Goal: Book appointment/travel/reservation

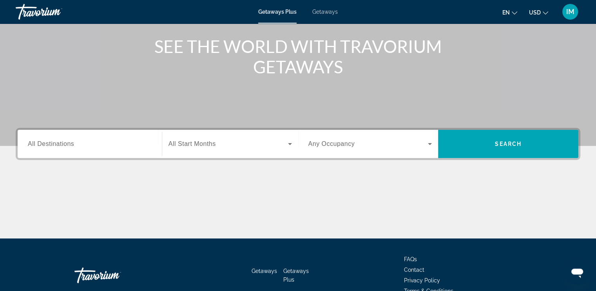
scroll to position [104, 0]
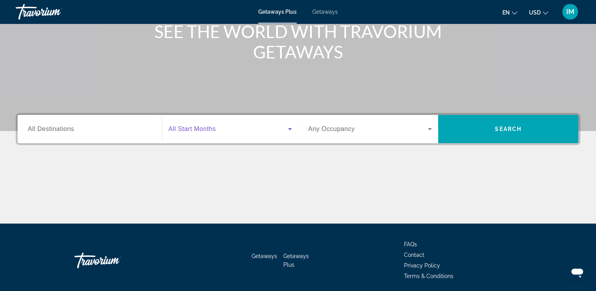
click at [291, 128] on icon "Search widget" at bounding box center [289, 128] width 9 height 9
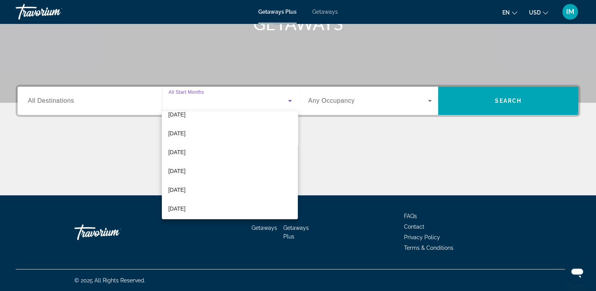
scroll to position [71, 0]
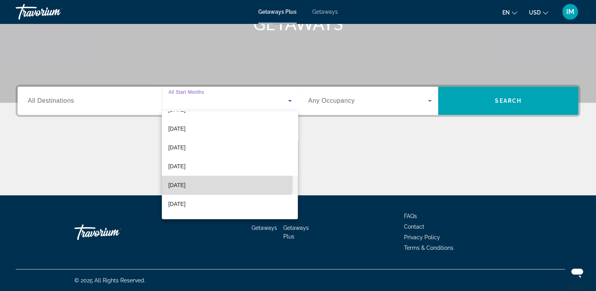
click at [185, 183] on span "[DATE]" at bounding box center [176, 184] width 17 height 9
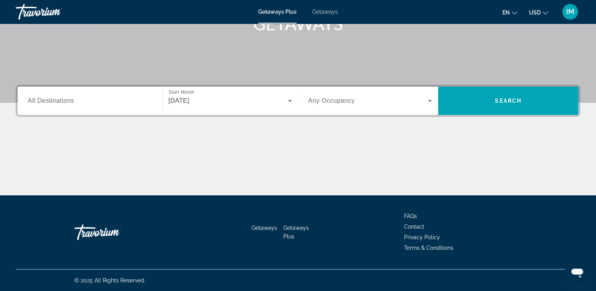
click at [62, 103] on span "All Destinations" at bounding box center [51, 100] width 46 height 7
click at [62, 103] on input "Destination All Destinations" at bounding box center [90, 100] width 124 height 9
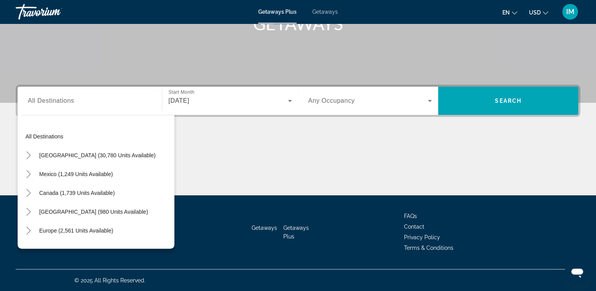
click at [68, 91] on div "Search widget" at bounding box center [90, 101] width 124 height 22
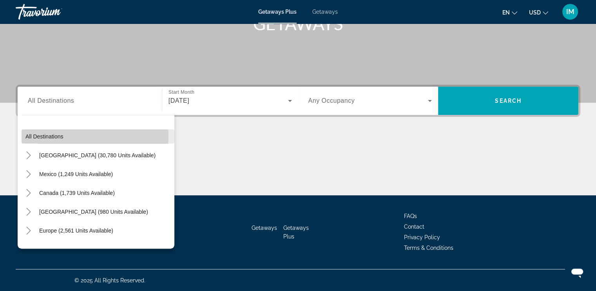
click at [53, 137] on span "All destinations" at bounding box center [44, 136] width 38 height 6
type input "**********"
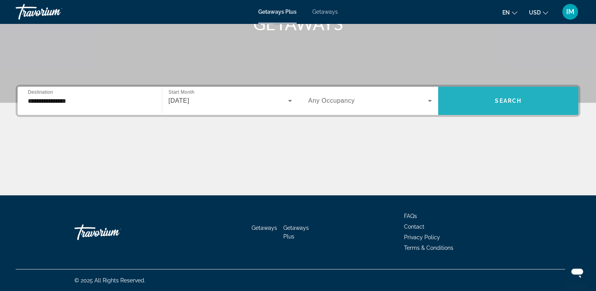
click at [507, 102] on span "Search" at bounding box center [508, 101] width 27 height 6
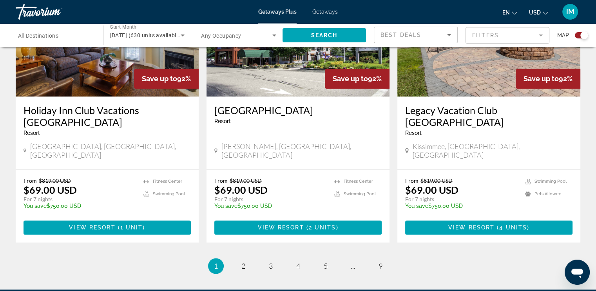
scroll to position [1232, 0]
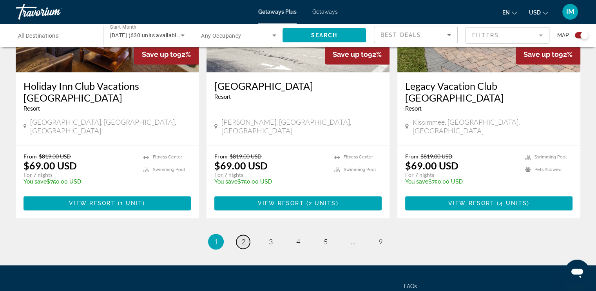
click at [240, 235] on link "page 2" at bounding box center [243, 242] width 14 height 14
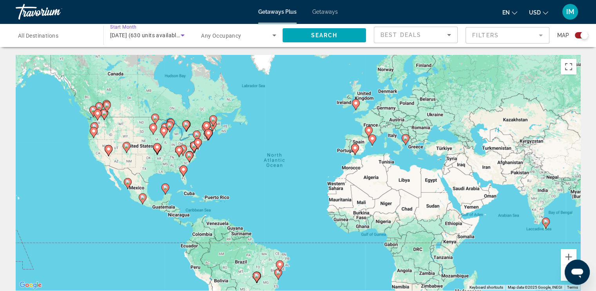
click at [180, 35] on icon "Search widget" at bounding box center [182, 35] width 9 height 9
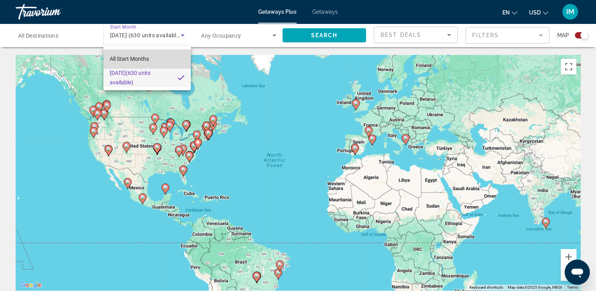
click at [151, 58] on mat-option "All Start Months" at bounding box center [147, 58] width 87 height 19
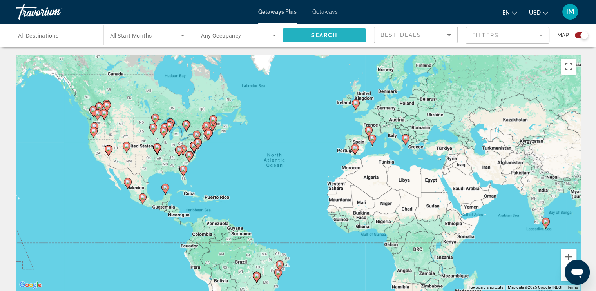
click at [326, 36] on span "Search" at bounding box center [324, 35] width 27 height 6
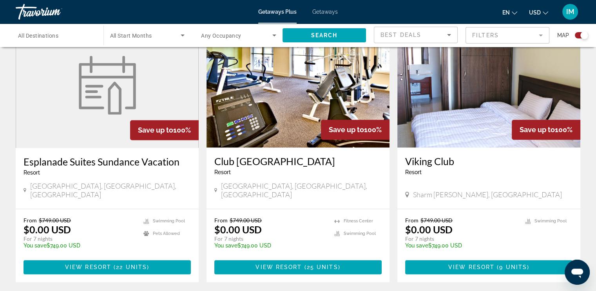
scroll to position [1158, 0]
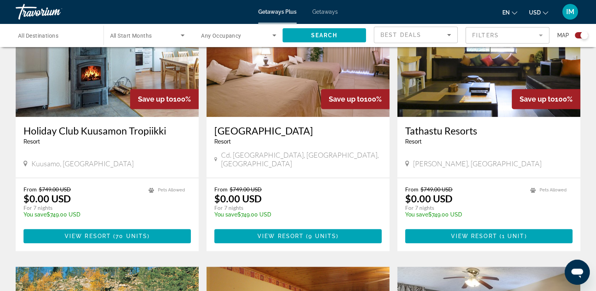
scroll to position [614, 0]
